Goal: Information Seeking & Learning: Compare options

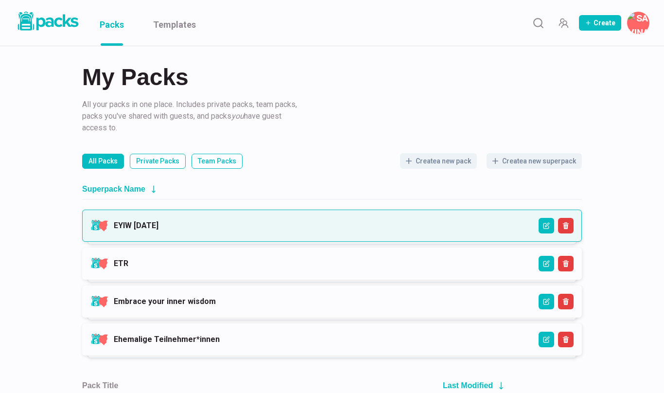
click at [151, 221] on link "EYIW [DATE]" at bounding box center [136, 225] width 45 height 9
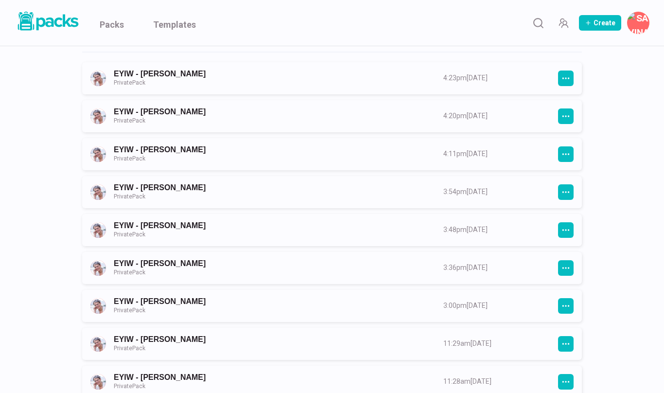
scroll to position [137, 0]
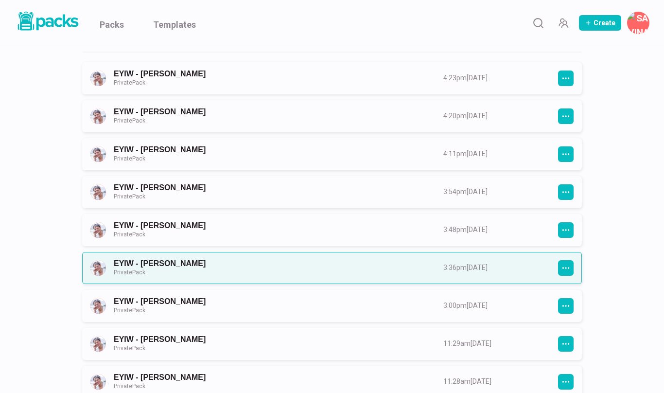
click at [198, 268] on link "EYIW - [PERSON_NAME] Private Pack" at bounding box center [270, 268] width 312 height 18
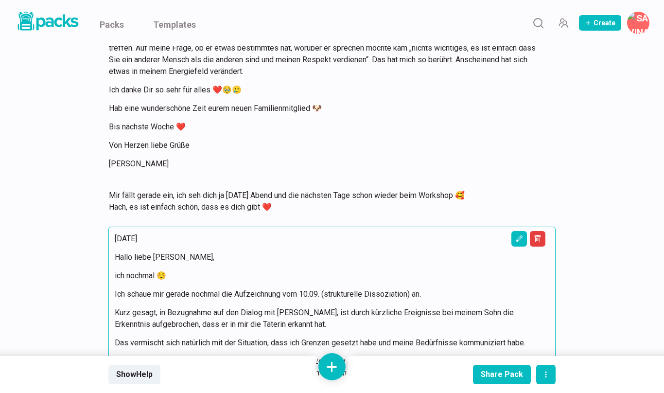
scroll to position [12094, 0]
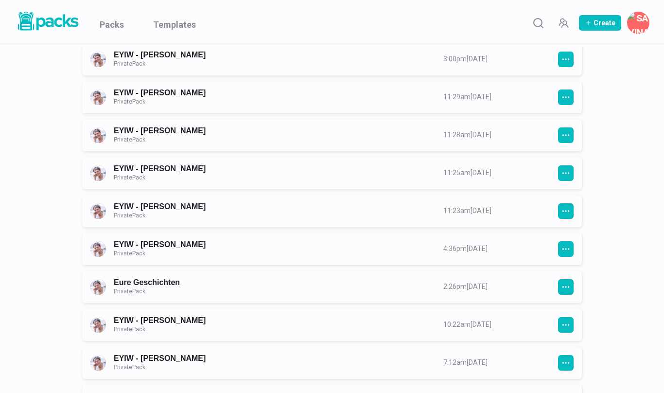
scroll to position [385, 0]
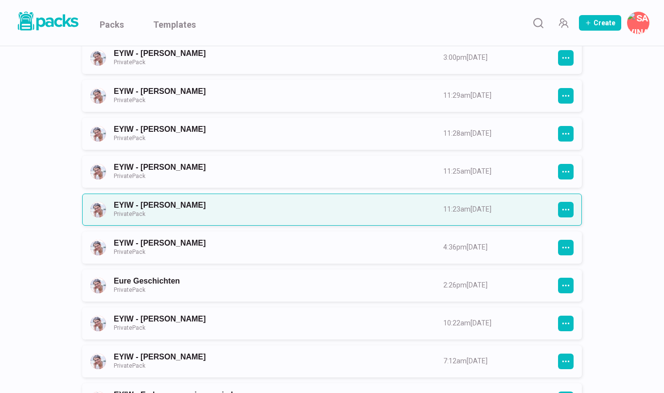
click at [209, 216] on link "EYIW - [PERSON_NAME] Private Pack" at bounding box center [270, 209] width 312 height 18
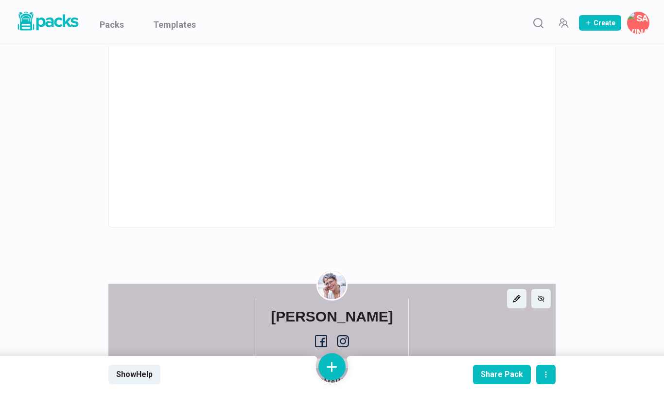
scroll to position [972, 0]
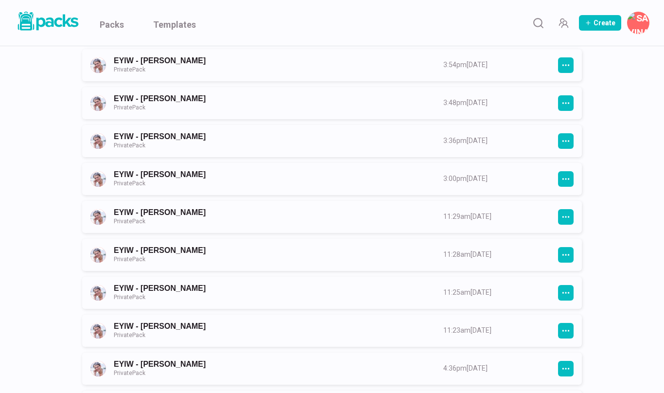
scroll to position [275, 0]
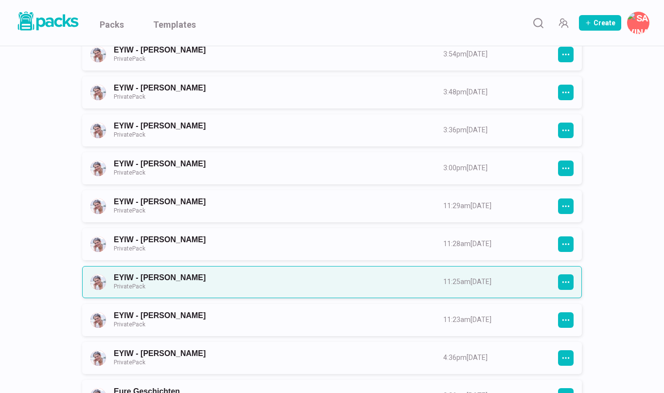
click at [192, 287] on link "EYIW - [PERSON_NAME] Private Pack" at bounding box center [270, 282] width 312 height 18
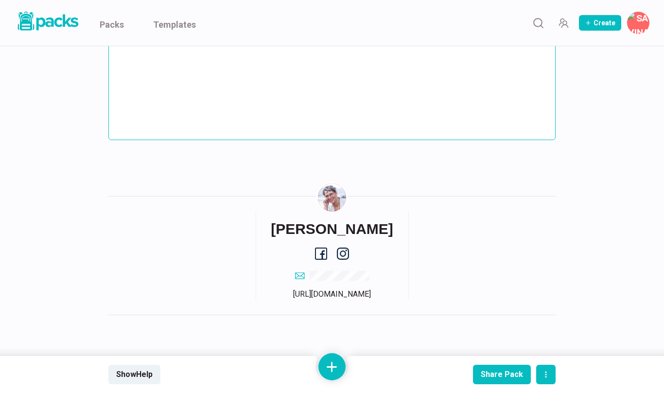
scroll to position [4958, 0]
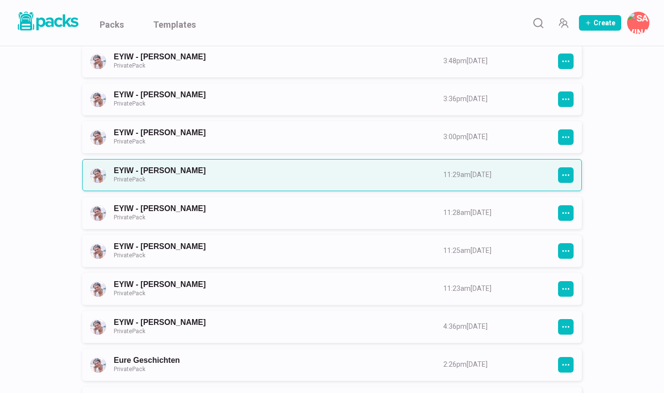
scroll to position [324, 0]
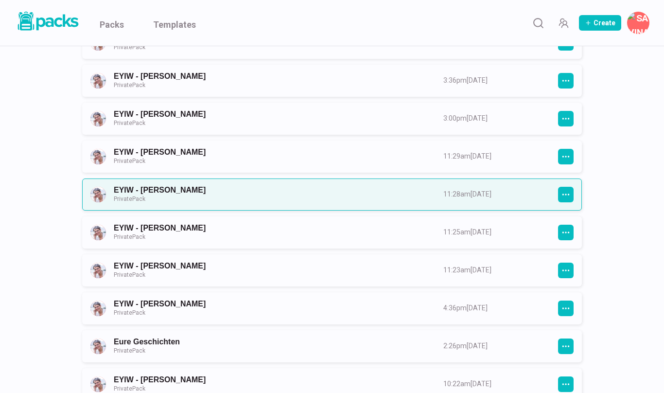
click at [178, 198] on link "EYIW - [PERSON_NAME] Private Pack" at bounding box center [270, 194] width 312 height 18
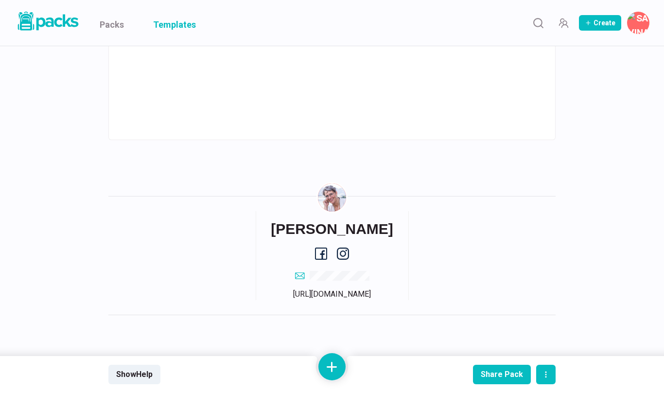
scroll to position [1500, 0]
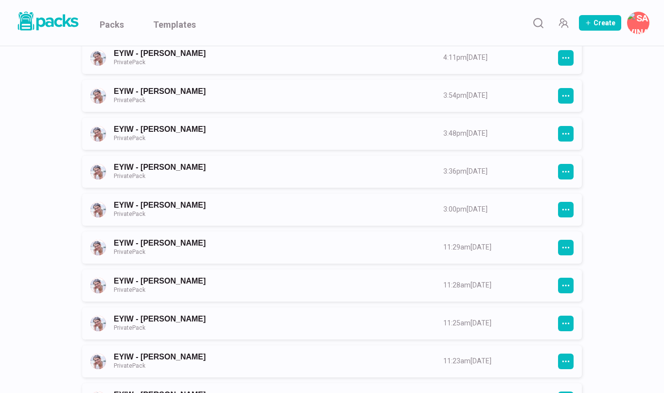
scroll to position [241, 0]
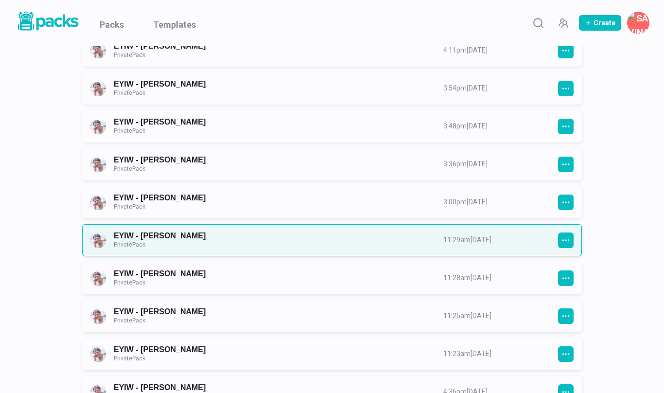
click at [190, 238] on link "EYIW - [PERSON_NAME] Private Pack" at bounding box center [270, 240] width 312 height 18
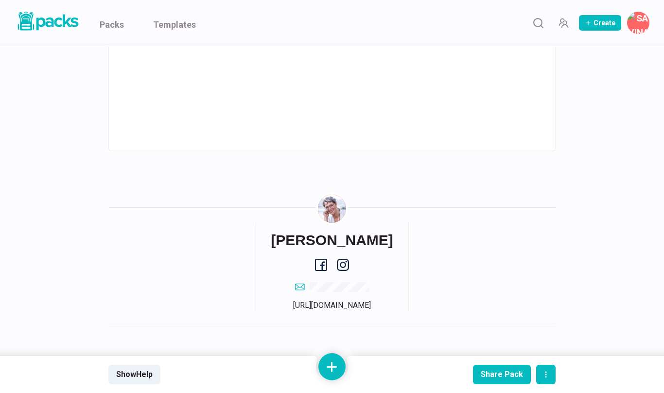
scroll to position [1033, 0]
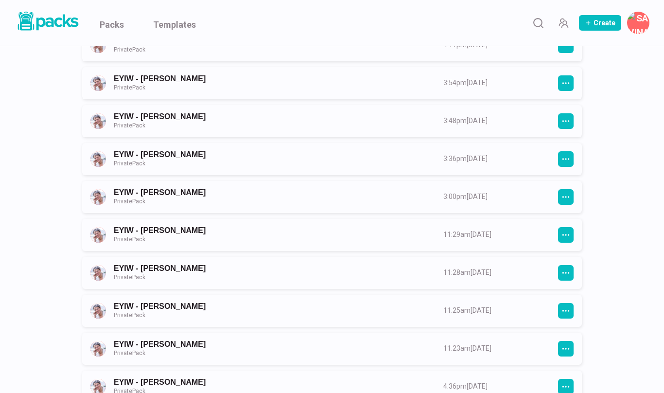
scroll to position [248, 0]
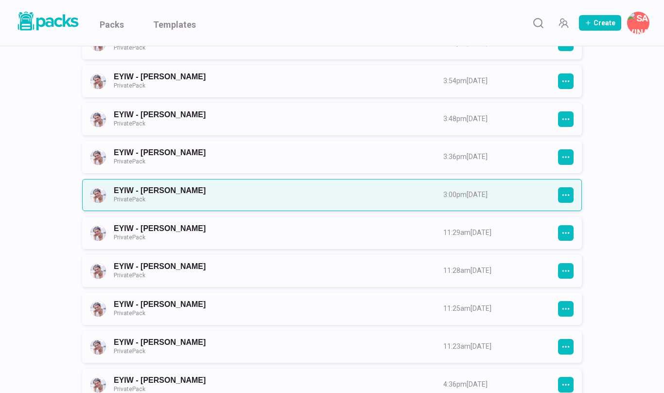
click at [205, 198] on link "EYIW - [PERSON_NAME] Private Pack" at bounding box center [270, 195] width 312 height 18
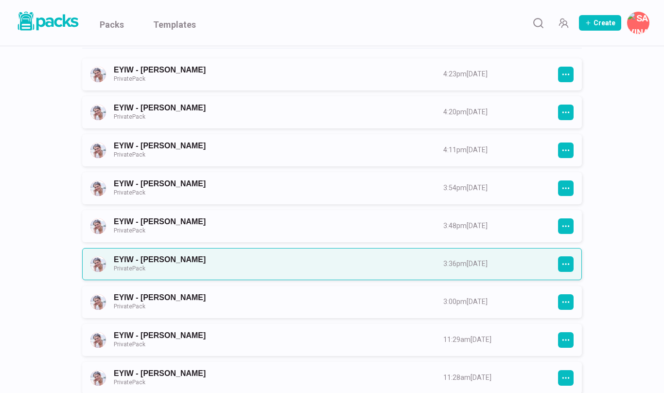
click at [173, 262] on link "EYIW - [PERSON_NAME] Private Pack" at bounding box center [270, 264] width 312 height 18
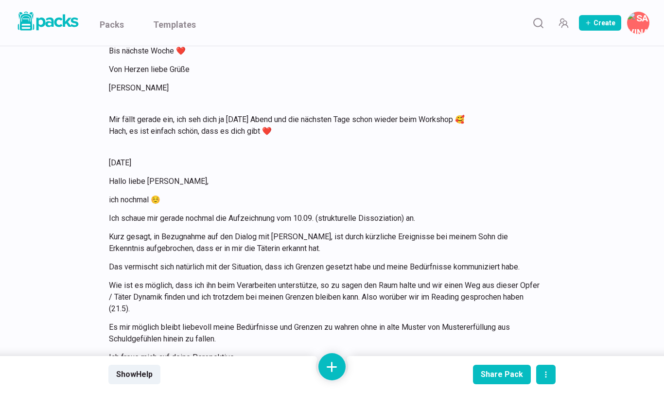
scroll to position [12168, 0]
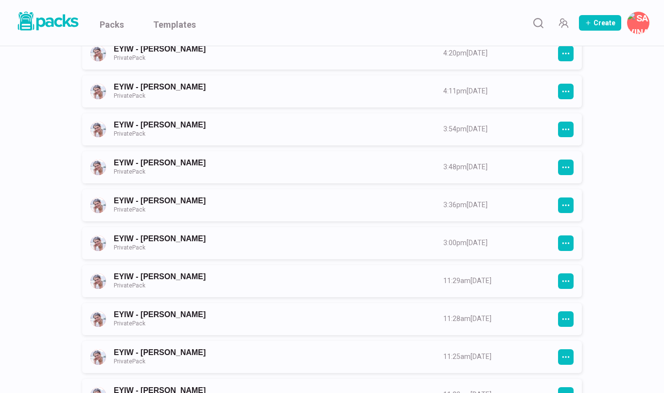
scroll to position [202, 0]
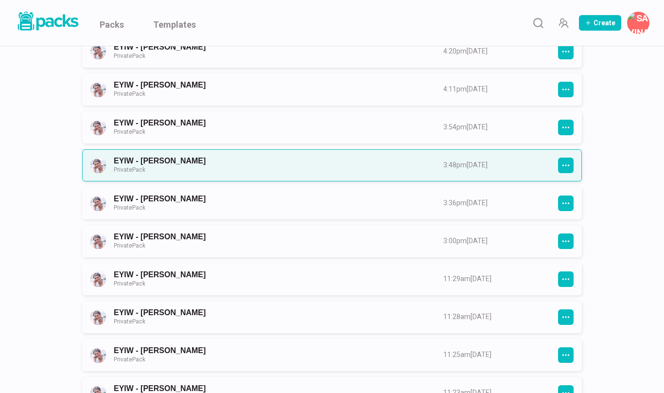
click at [174, 163] on link "EYIW - [PERSON_NAME] Private Pack" at bounding box center [270, 165] width 312 height 18
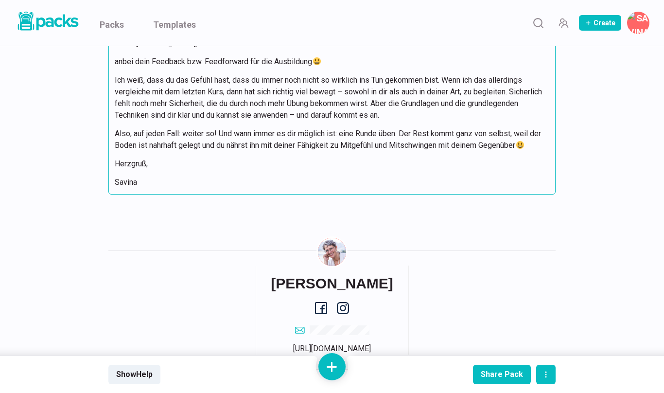
scroll to position [5171, 0]
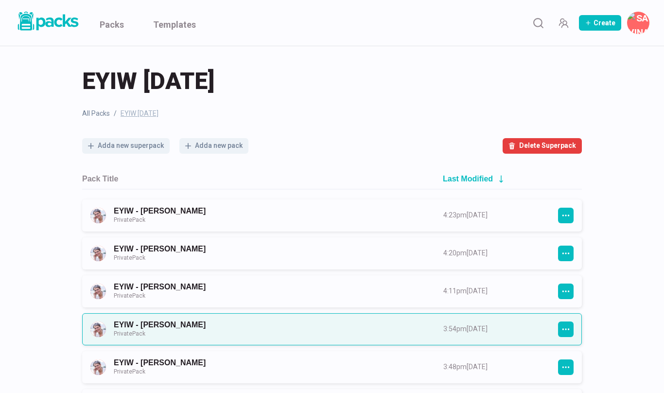
click at [173, 330] on link "EYIW - [PERSON_NAME] Private Pack" at bounding box center [270, 329] width 312 height 18
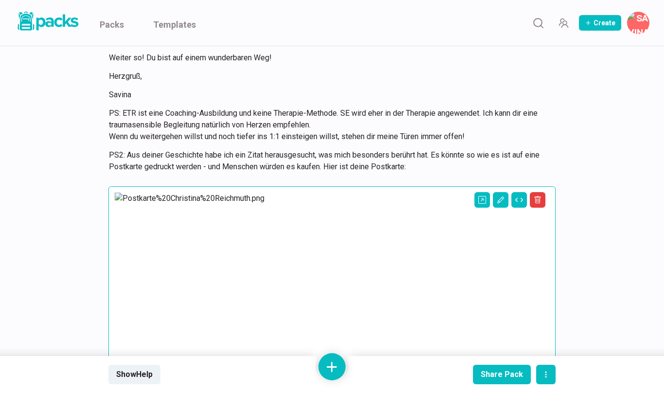
scroll to position [1735, 0]
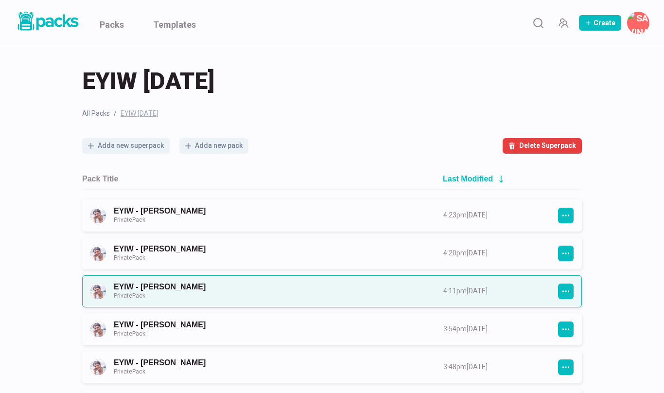
click at [194, 284] on link "EYIW - [PERSON_NAME] Private Pack" at bounding box center [270, 291] width 312 height 18
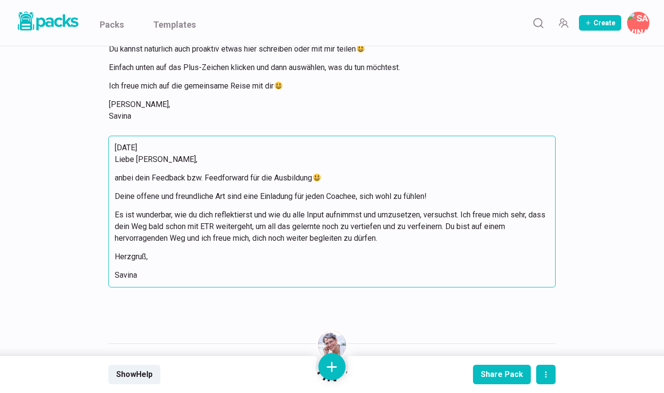
scroll to position [183, 0]
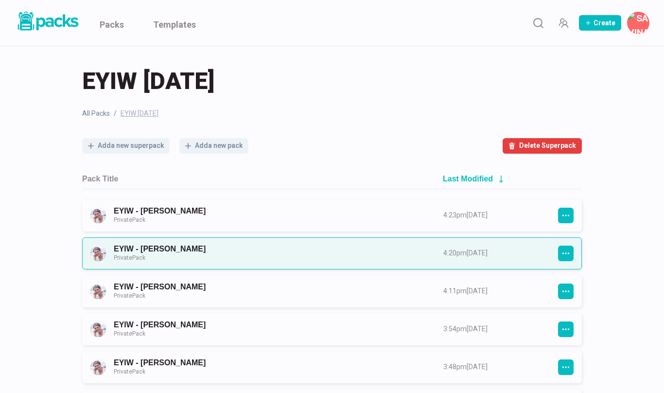
click at [166, 248] on link "EYIW - [PERSON_NAME] Private Pack" at bounding box center [270, 253] width 312 height 18
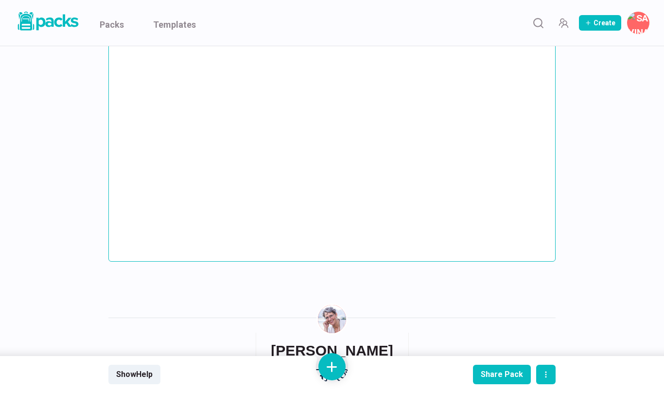
scroll to position [2025, 0]
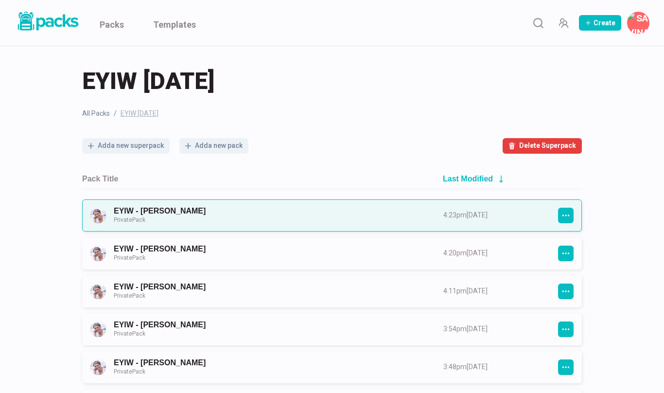
click at [172, 213] on link "EYIW - [PERSON_NAME] Private Pack" at bounding box center [270, 215] width 312 height 18
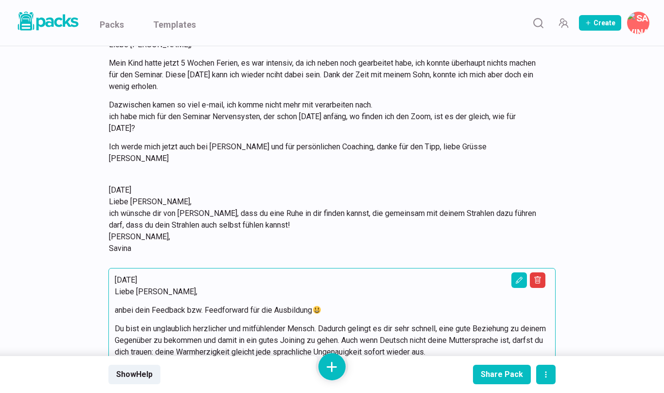
scroll to position [1038, 0]
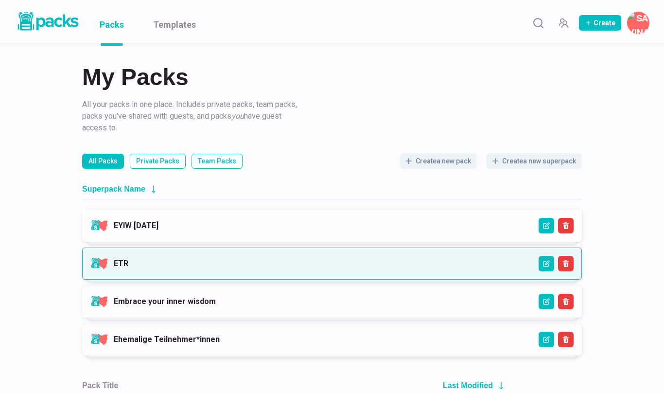
click at [125, 259] on link "ETR" at bounding box center [121, 263] width 15 height 9
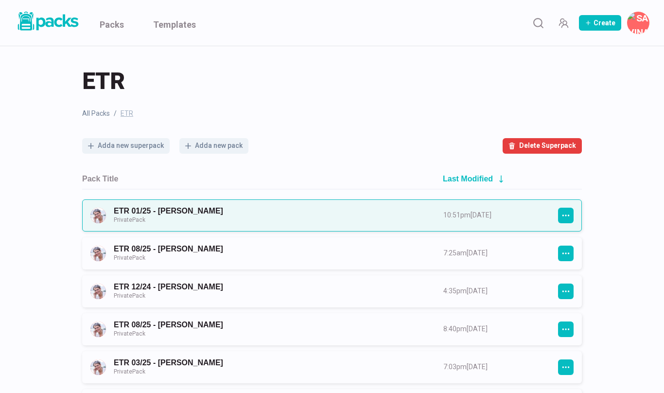
click at [205, 215] on link "ETR 01/25 - [PERSON_NAME] Private Pack" at bounding box center [270, 215] width 312 height 18
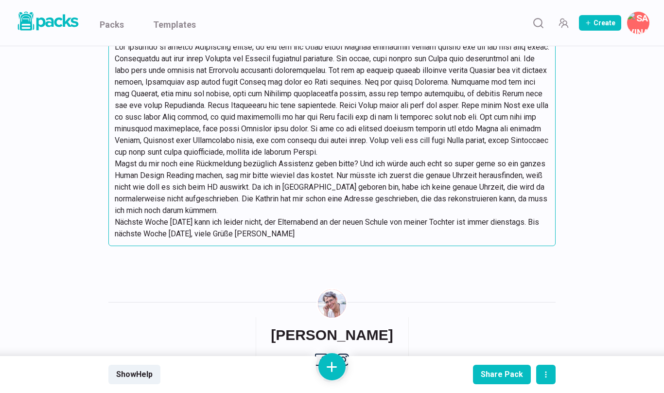
scroll to position [8144, 0]
